Goal: Task Accomplishment & Management: Manage account settings

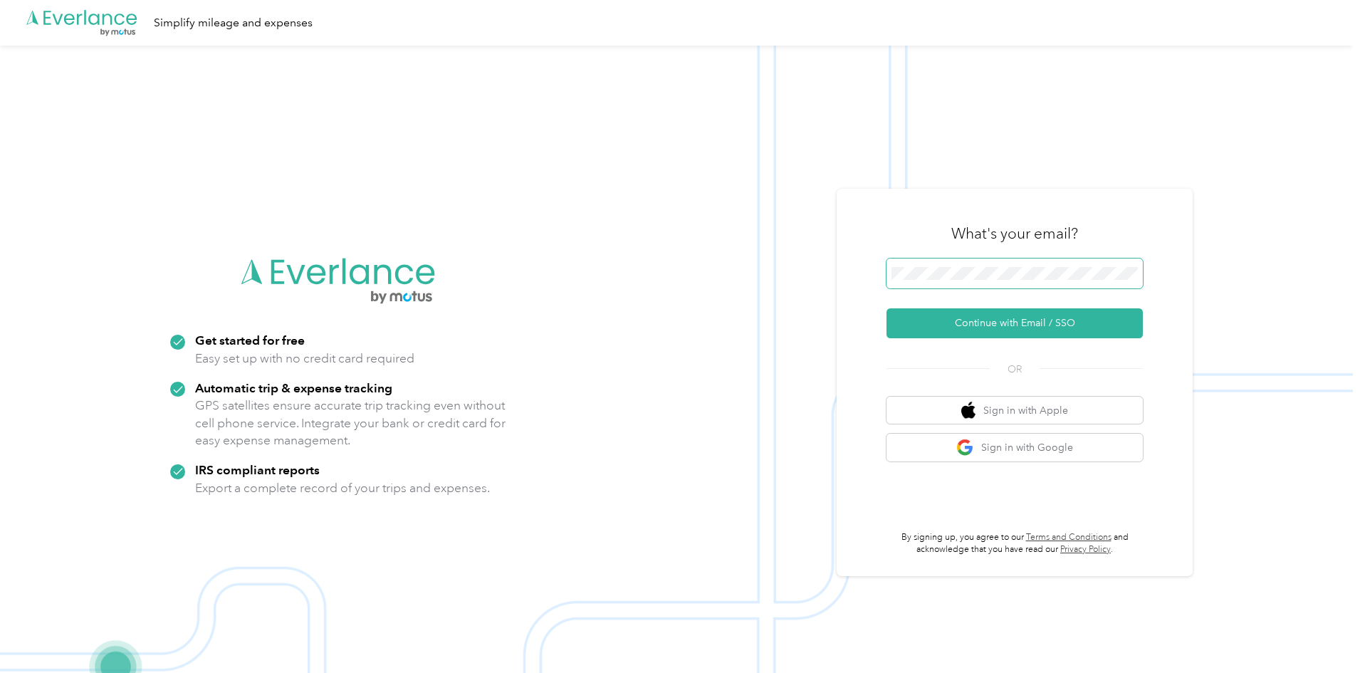
click at [1024, 264] on span at bounding box center [1015, 274] width 256 height 30
click at [943, 333] on button "Continue with Email / SSO" at bounding box center [1015, 323] width 256 height 30
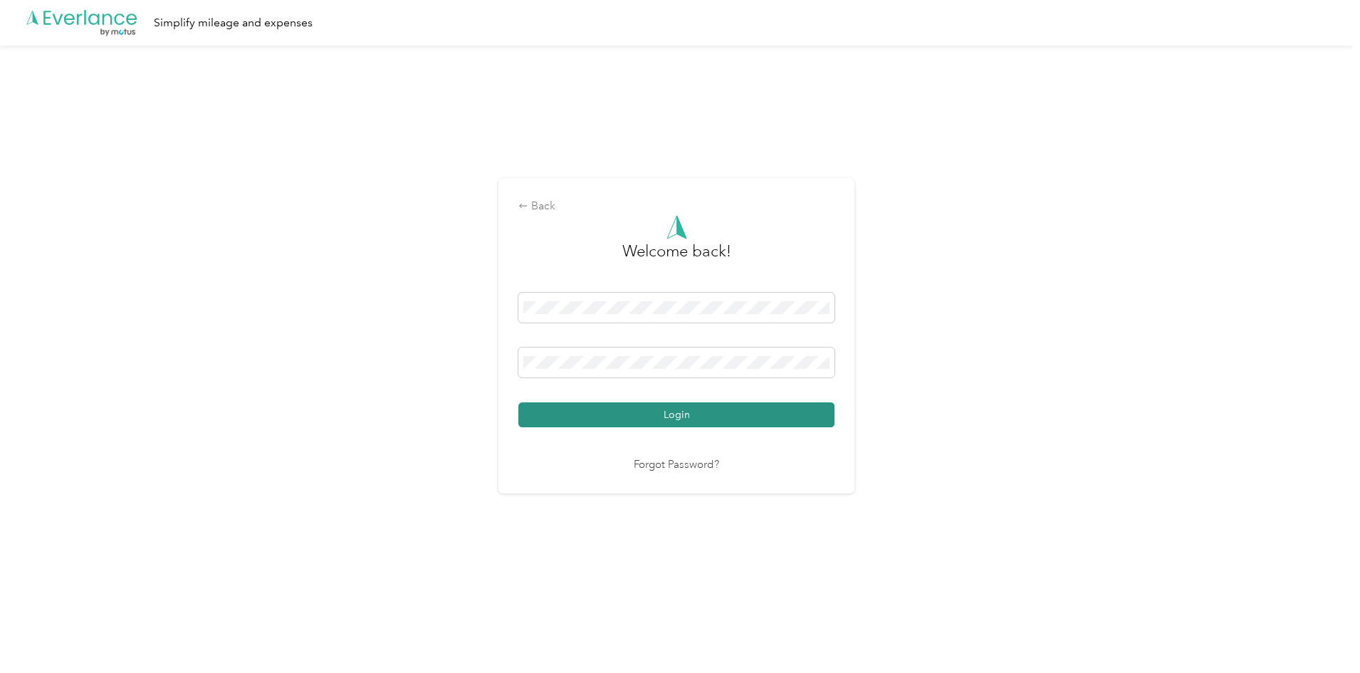
click at [644, 414] on button "Login" at bounding box center [676, 414] width 316 height 25
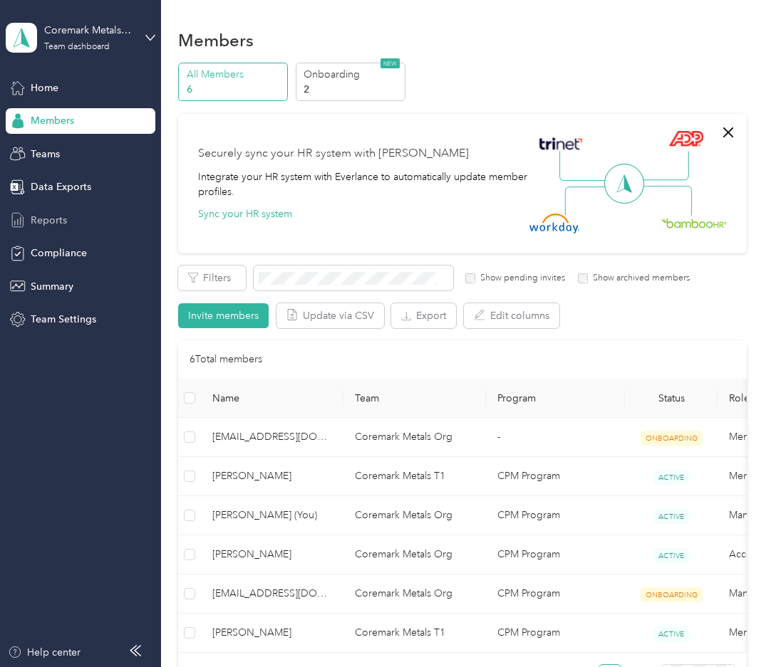
click at [52, 222] on span "Reports" at bounding box center [49, 220] width 36 height 15
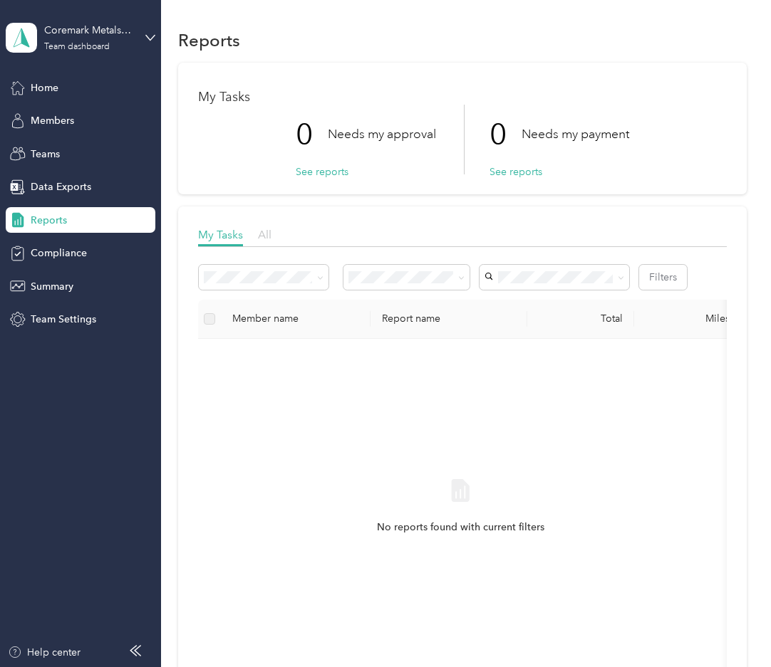
click at [271, 237] on div "All" at bounding box center [265, 235] width 14 height 18
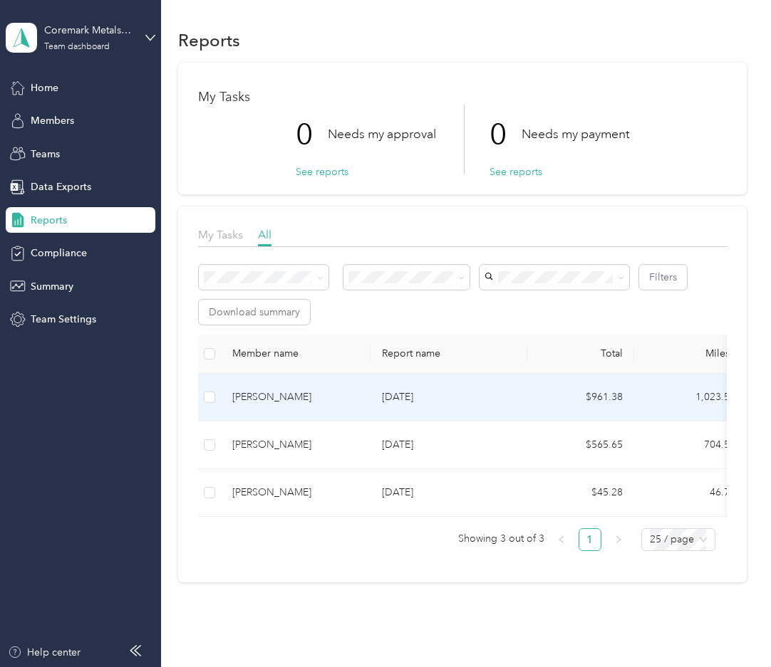
click at [281, 397] on div "[PERSON_NAME]" at bounding box center [295, 398] width 127 height 16
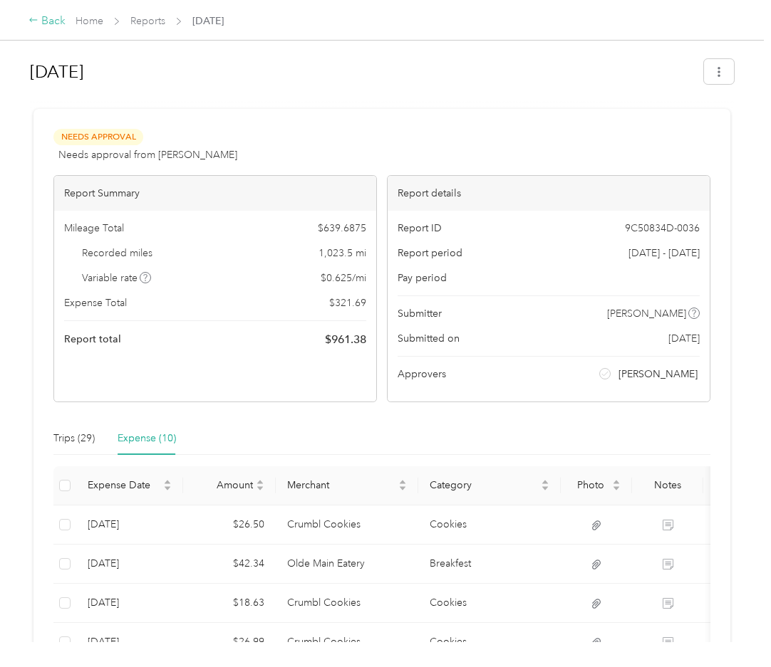
click at [42, 24] on div "Back" at bounding box center [46, 21] width 37 height 17
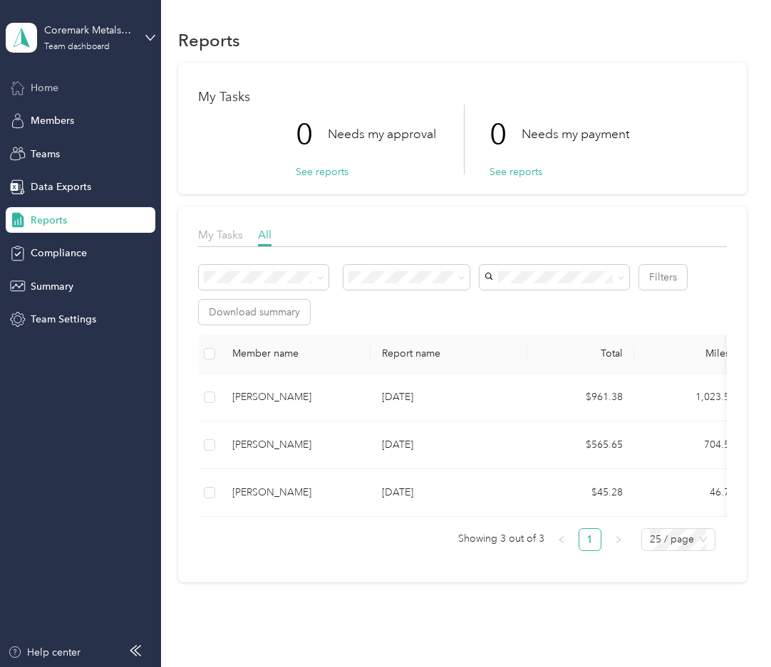
click at [57, 93] on span "Home" at bounding box center [45, 87] width 28 height 15
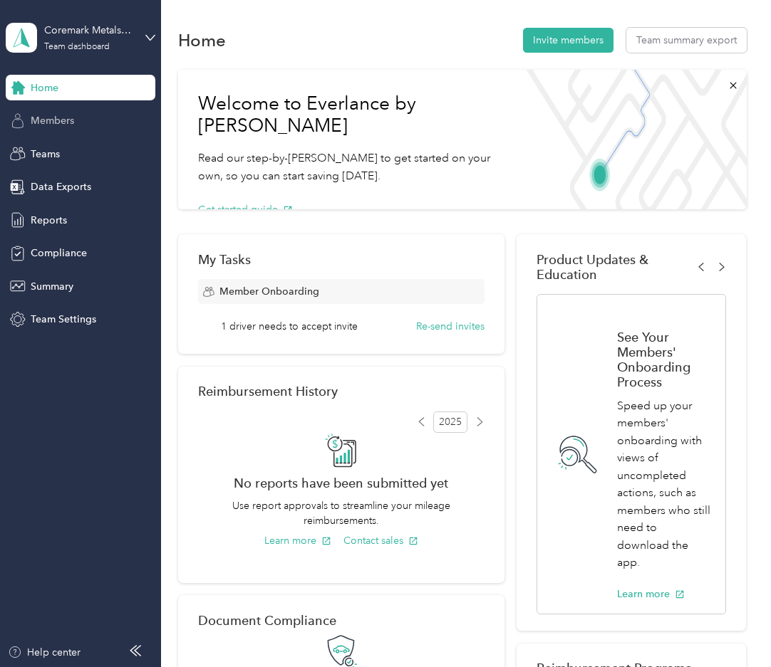
click at [52, 125] on span "Members" at bounding box center [52, 120] width 43 height 15
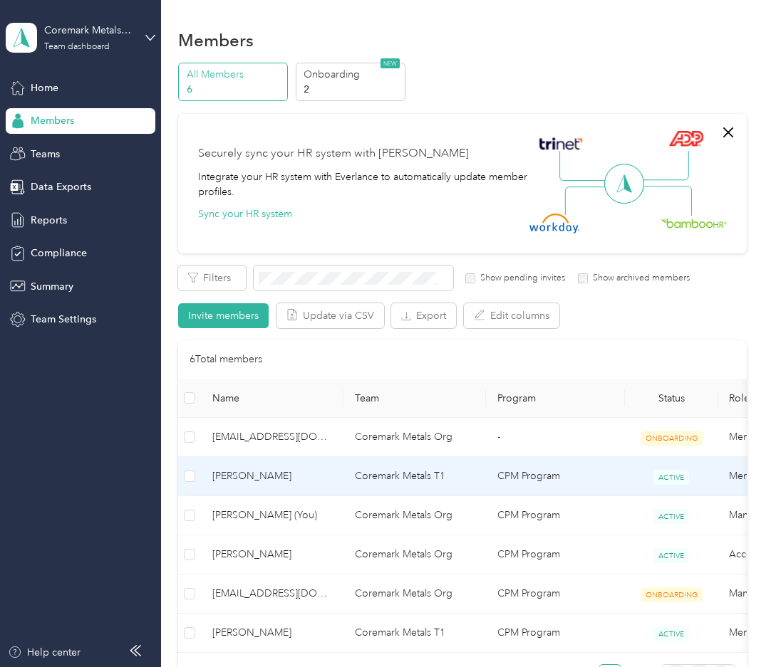
click at [237, 475] on span "[PERSON_NAME]" at bounding box center [272, 477] width 120 height 16
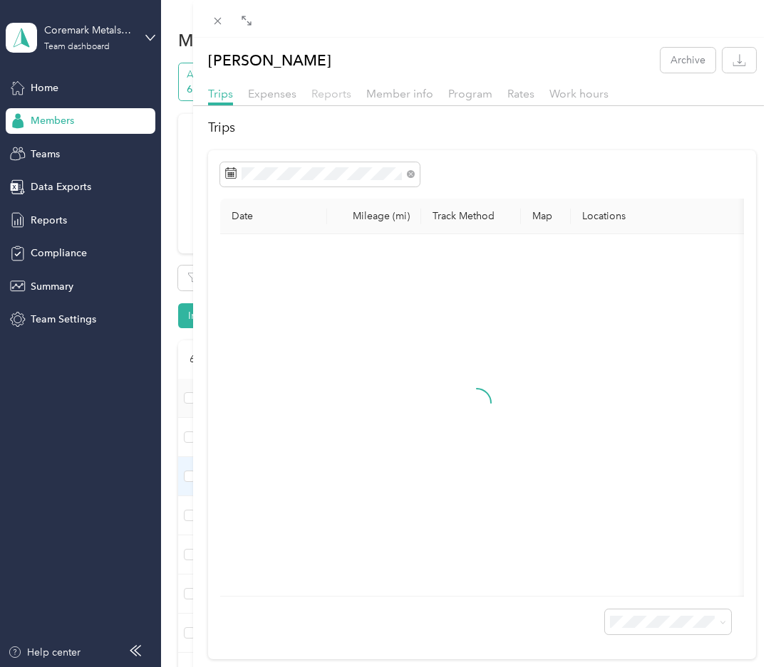
click at [325, 91] on span "Reports" at bounding box center [331, 94] width 40 height 14
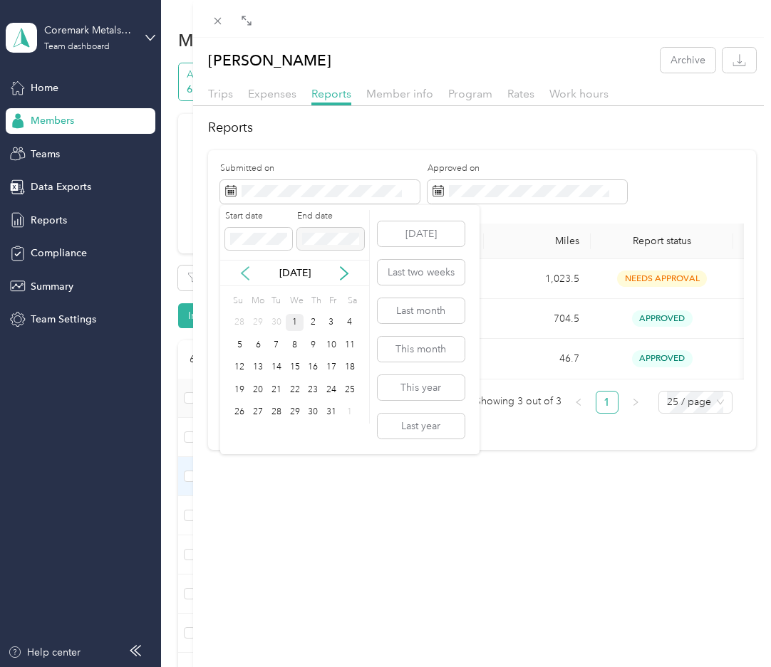
click at [246, 275] on icon at bounding box center [245, 273] width 14 height 14
click at [258, 328] on div "1" at bounding box center [258, 323] width 19 height 18
click at [278, 418] on div "30" at bounding box center [276, 413] width 19 height 18
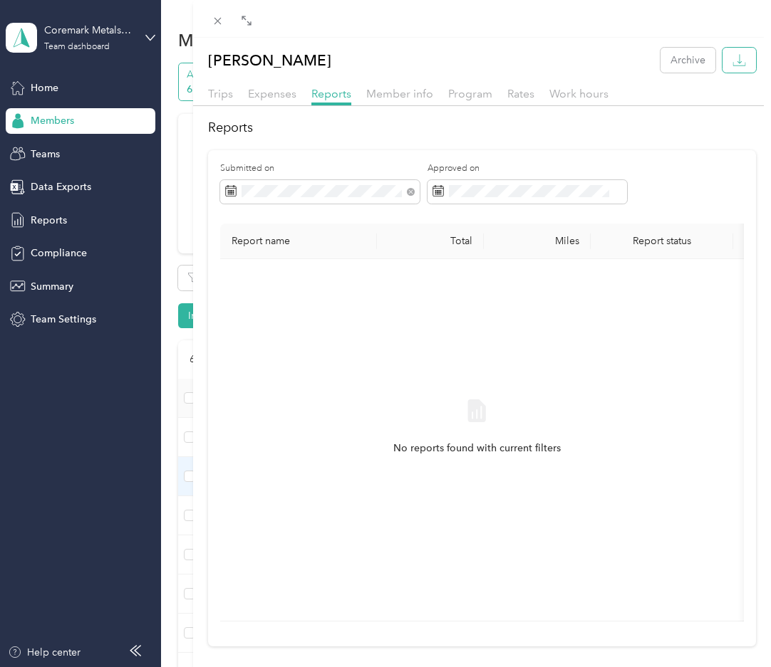
click at [736, 64] on button "button" at bounding box center [738, 60] width 33 height 25
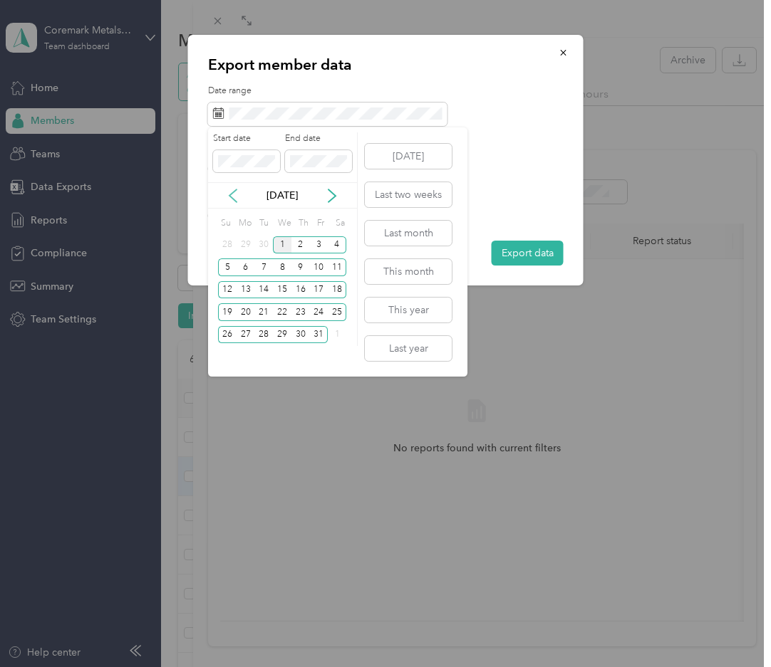
click at [227, 192] on icon at bounding box center [233, 196] width 14 height 14
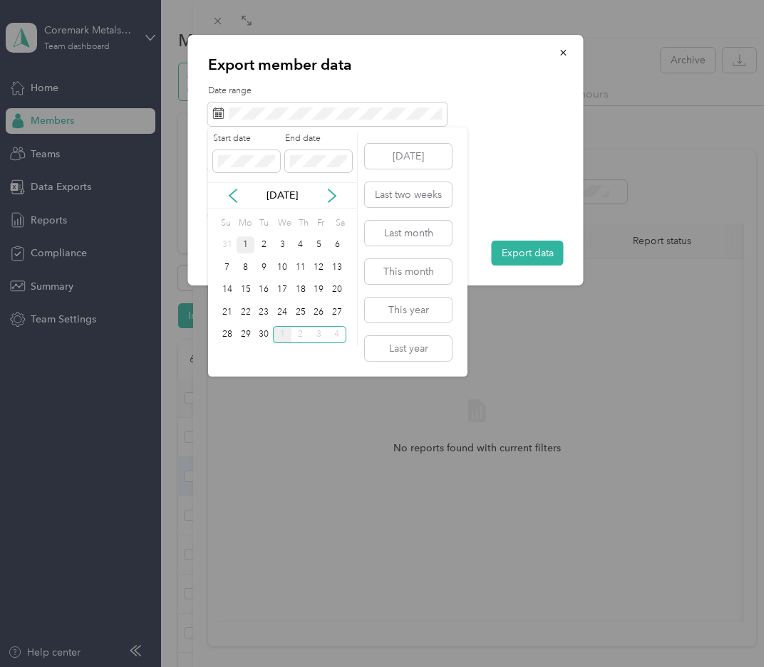
click at [249, 242] on div "1" at bounding box center [245, 245] width 19 height 18
click at [266, 338] on div "30" at bounding box center [263, 335] width 19 height 18
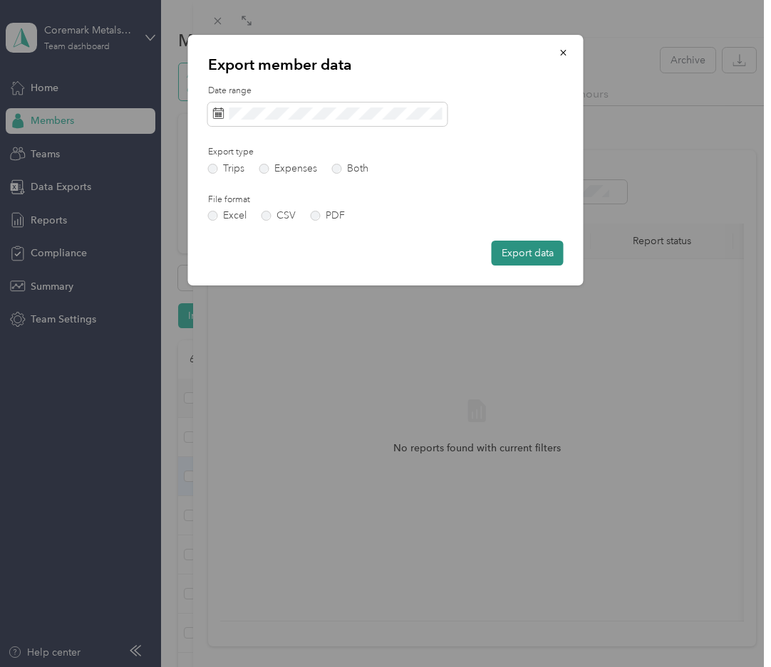
click at [546, 253] on button "Export data" at bounding box center [527, 253] width 72 height 25
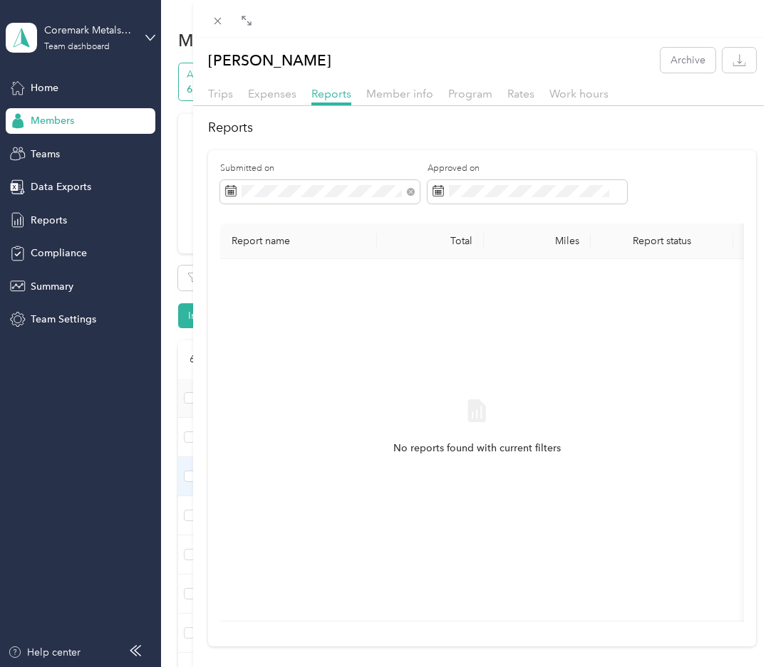
click at [577, 44] on div "[PERSON_NAME] Archive Trips Expenses Reports Member info Program Rates Work hou…" at bounding box center [482, 342] width 578 height 609
click at [222, 23] on icon at bounding box center [218, 21] width 12 height 12
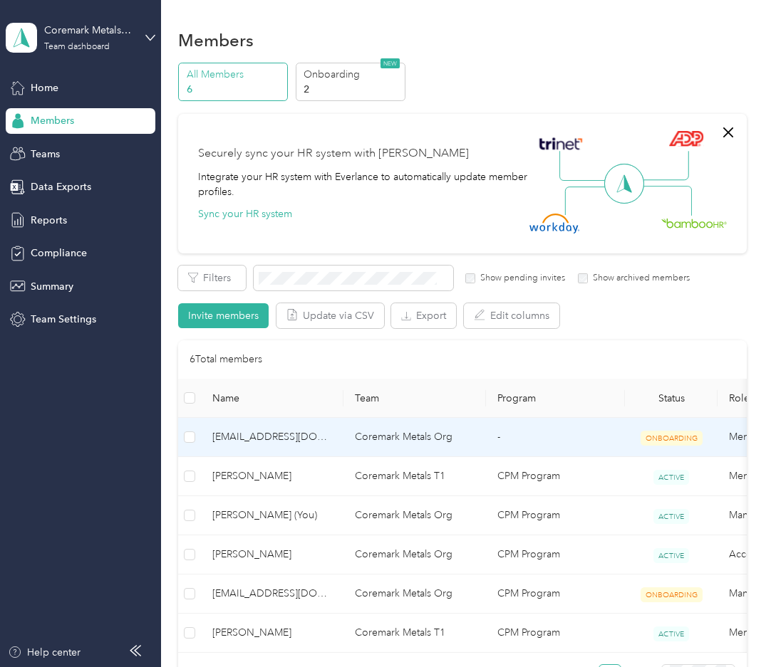
click at [287, 438] on span "[EMAIL_ADDRESS][DOMAIN_NAME]" at bounding box center [272, 437] width 120 height 16
click at [249, 435] on span "[EMAIL_ADDRESS][DOMAIN_NAME]" at bounding box center [272, 437] width 120 height 16
click at [320, 439] on span "[EMAIL_ADDRESS][DOMAIN_NAME]" at bounding box center [272, 437] width 120 height 16
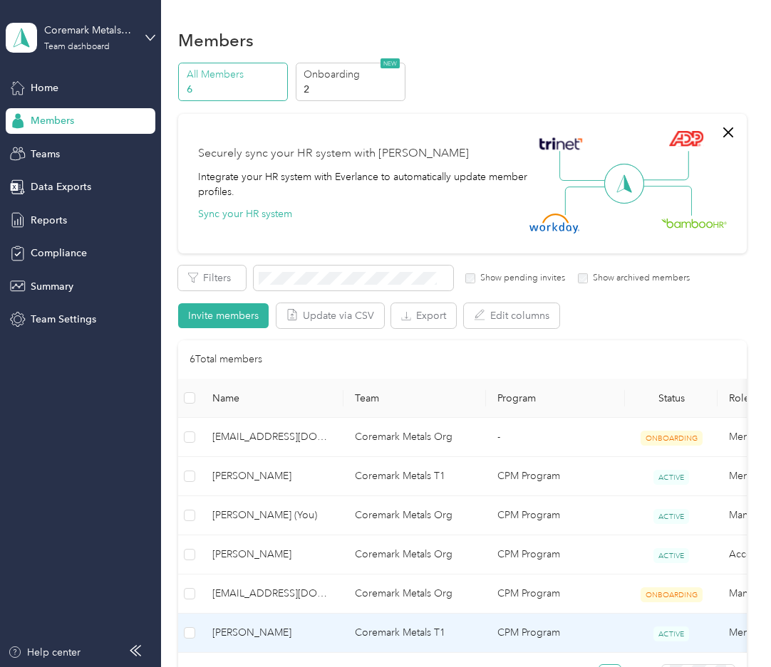
click at [256, 620] on td "[PERSON_NAME]" at bounding box center [272, 633] width 142 height 39
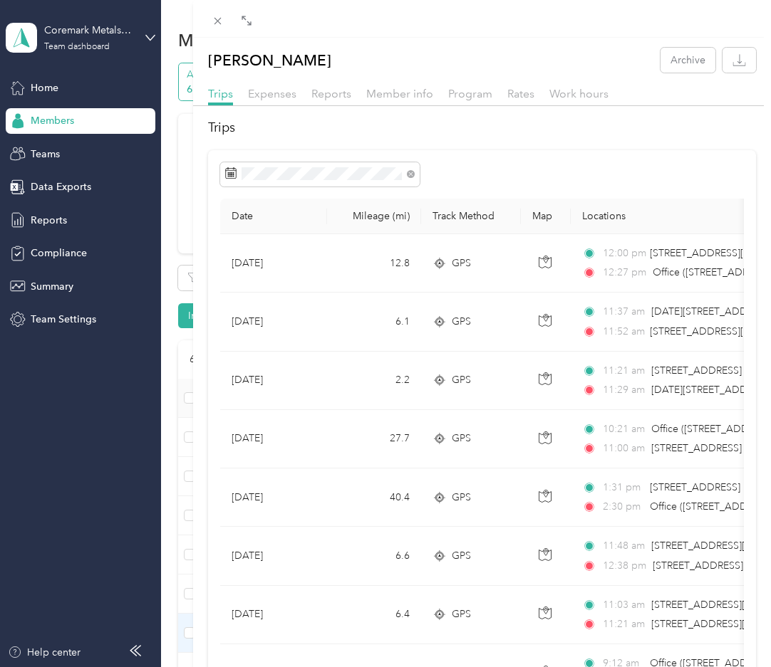
click at [328, 127] on h2 "Trips" at bounding box center [482, 127] width 548 height 19
click at [338, 95] on span "Reports" at bounding box center [331, 94] width 40 height 14
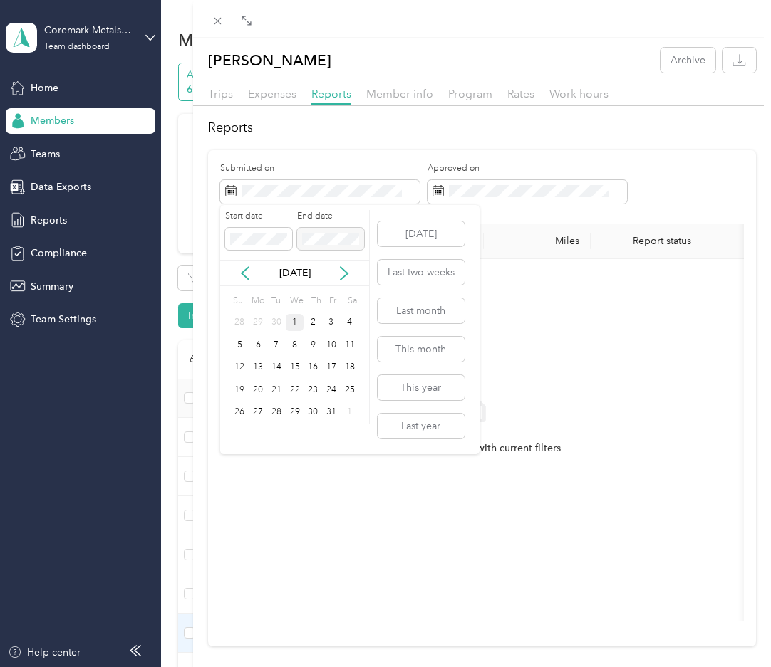
click at [237, 271] on div "[DATE]" at bounding box center [294, 273] width 149 height 15
click at [244, 272] on icon at bounding box center [245, 273] width 14 height 14
click at [261, 321] on div "1" at bounding box center [258, 323] width 19 height 18
click at [281, 414] on div "30" at bounding box center [276, 413] width 19 height 18
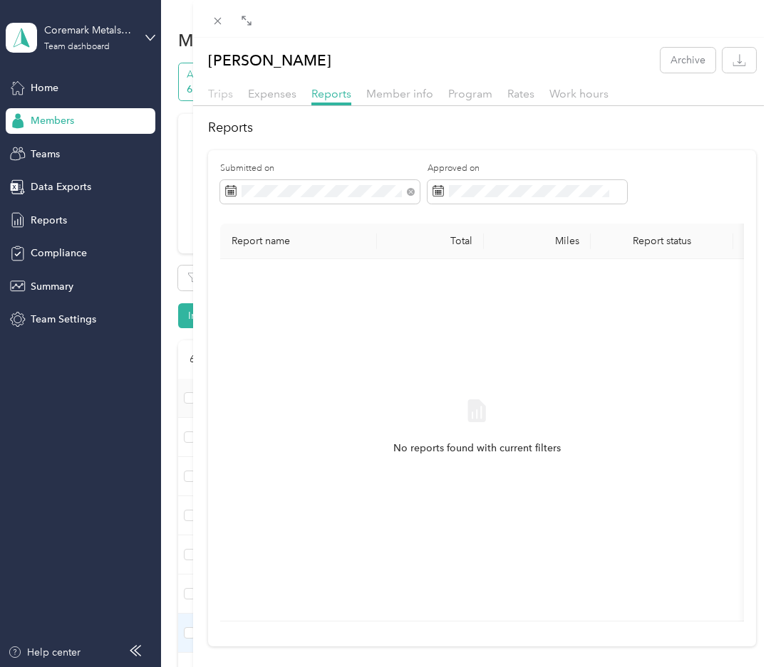
click at [220, 95] on span "Trips" at bounding box center [220, 94] width 25 height 14
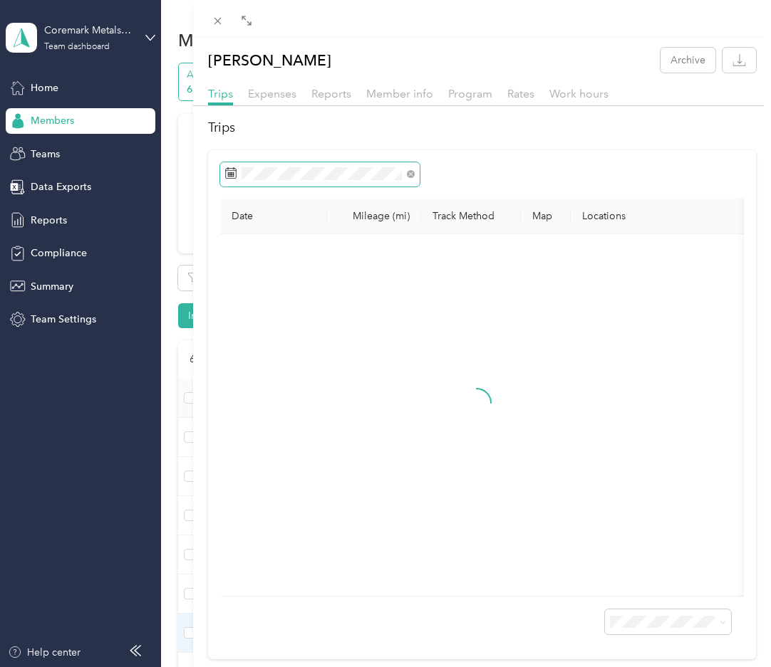
click at [332, 167] on span at bounding box center [319, 174] width 199 height 24
click at [318, 182] on span at bounding box center [319, 174] width 199 height 24
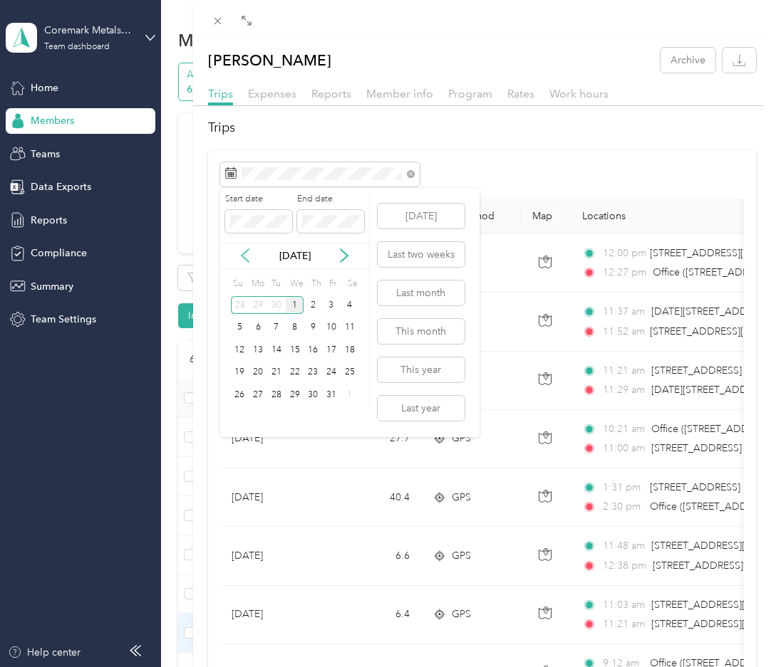
click at [241, 259] on icon at bounding box center [245, 256] width 14 height 14
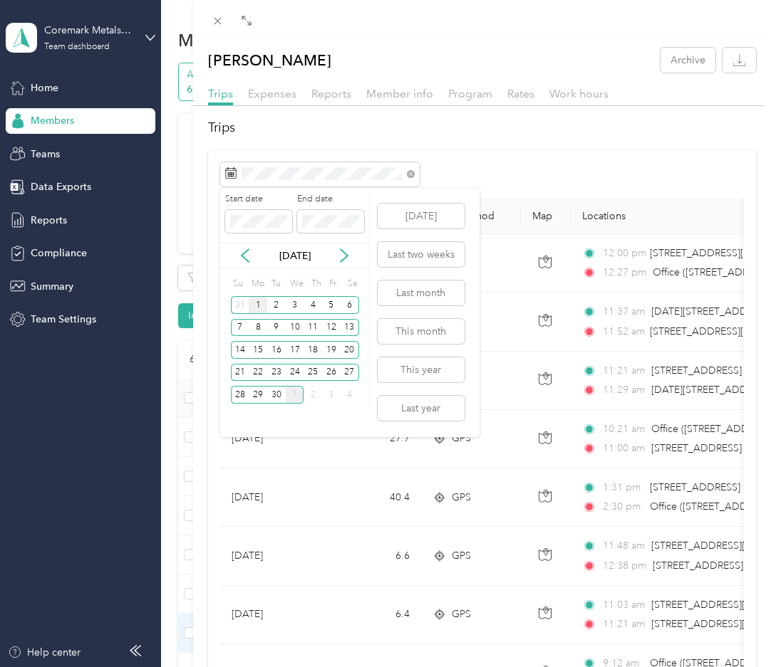
click at [257, 304] on div "1" at bounding box center [258, 305] width 19 height 18
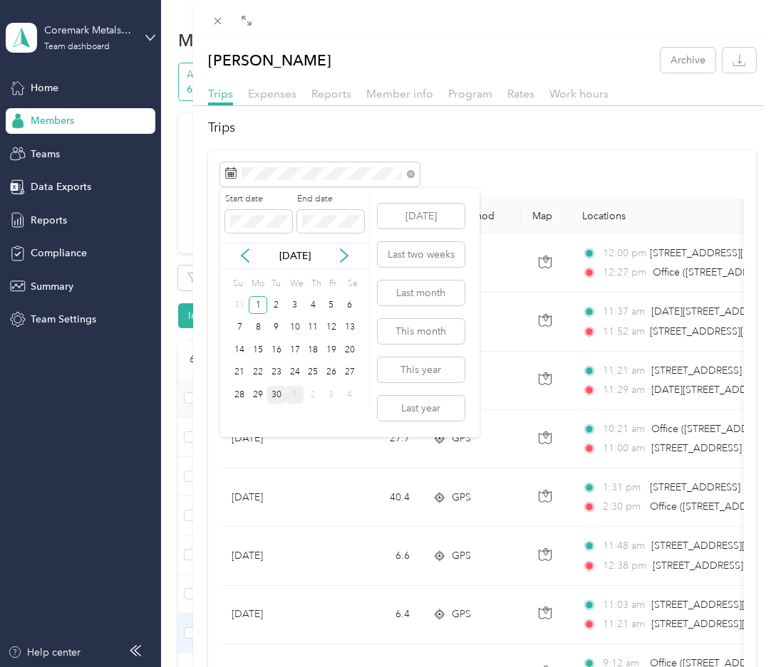
click at [278, 395] on div "30" at bounding box center [276, 395] width 19 height 18
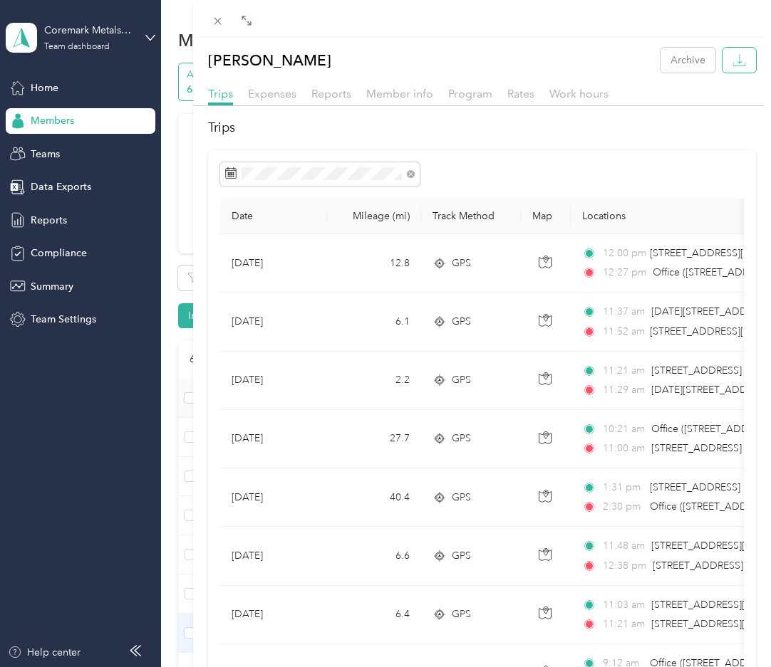
click at [733, 66] on icon "button" at bounding box center [739, 65] width 12 height 4
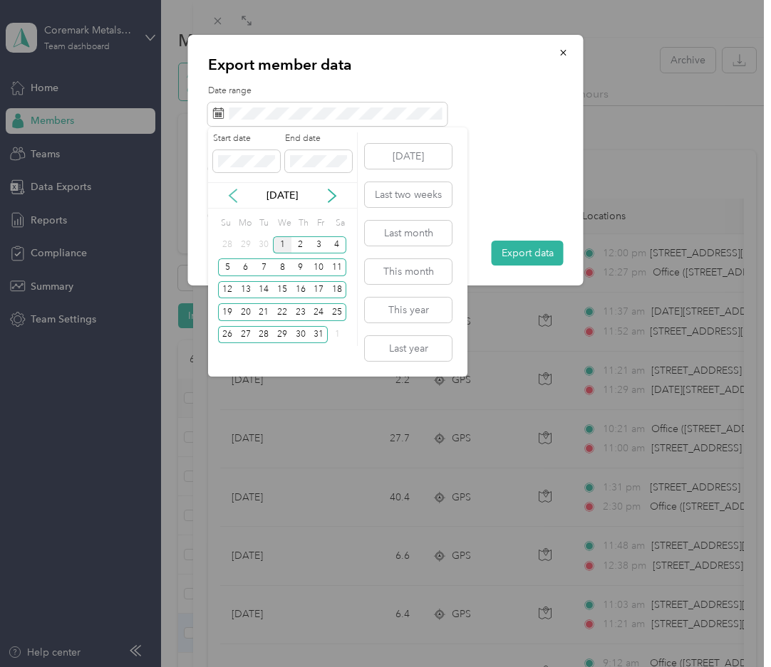
click at [236, 196] on icon at bounding box center [233, 196] width 14 height 14
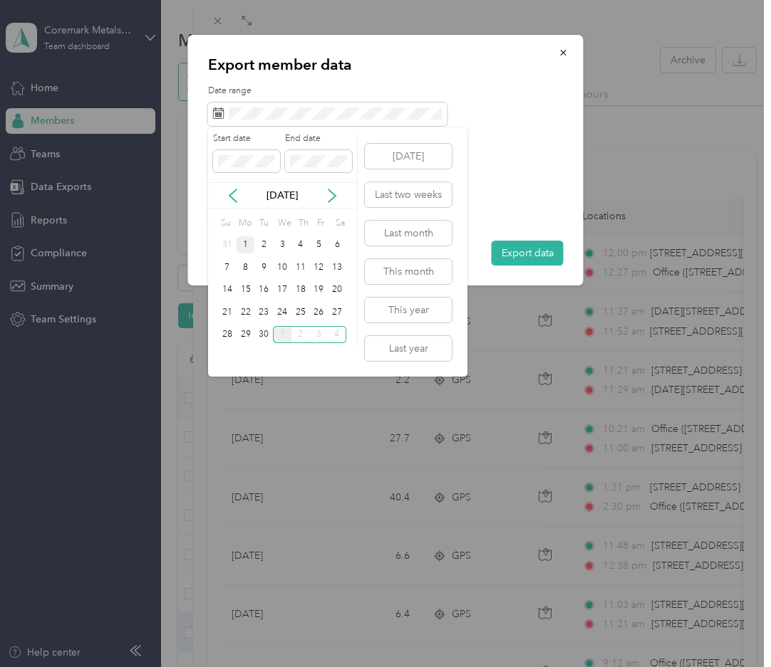
click at [246, 246] on div "1" at bounding box center [245, 245] width 19 height 18
click at [264, 330] on div "30" at bounding box center [263, 335] width 19 height 18
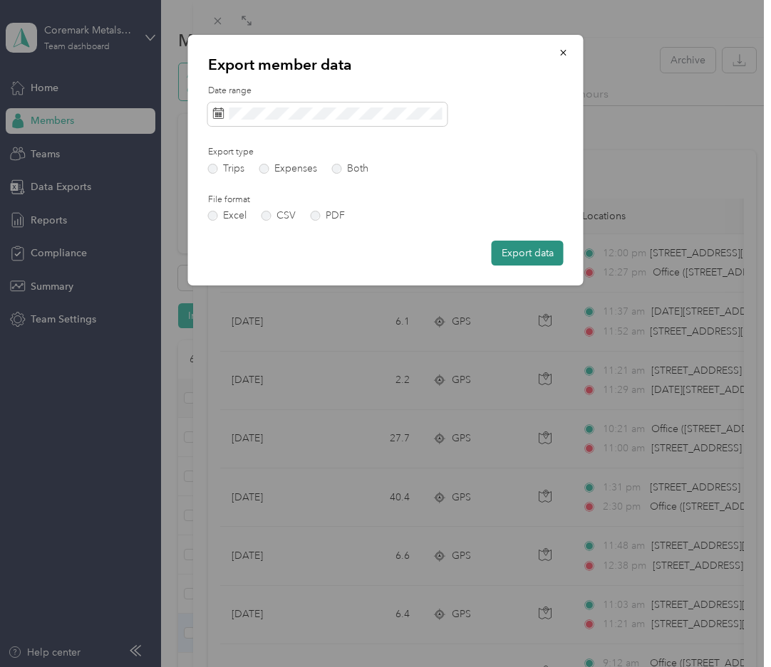
click at [522, 253] on button "Export data" at bounding box center [527, 253] width 72 height 25
